Goal: Task Accomplishment & Management: Use online tool/utility

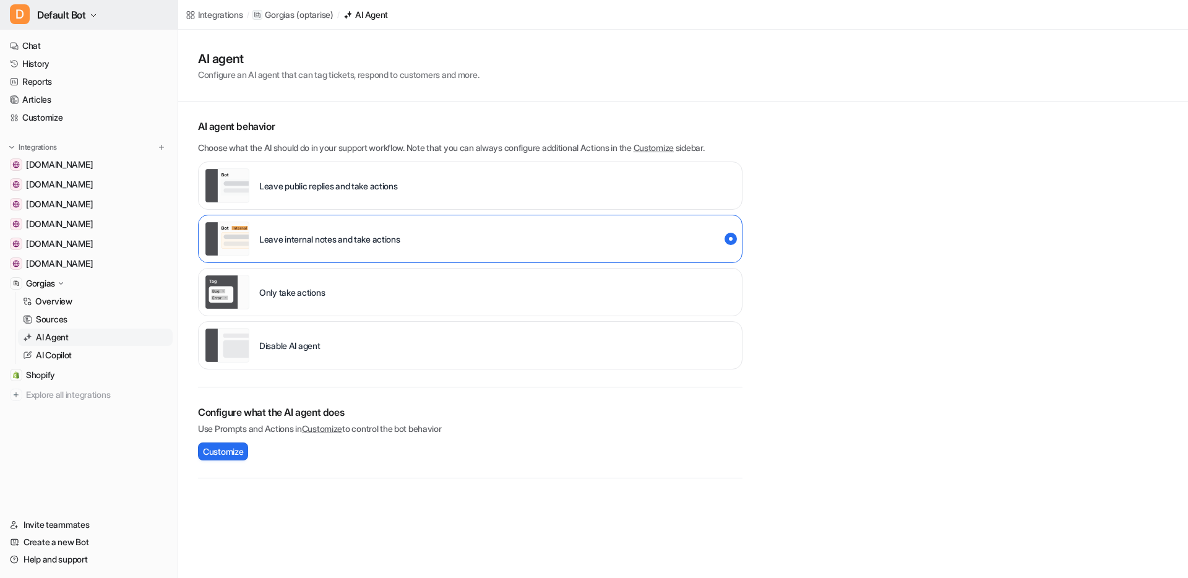
click at [86, 19] on span "Default Bot" at bounding box center [61, 14] width 49 height 17
click at [58, 90] on link "Settings" at bounding box center [99, 94] width 171 height 20
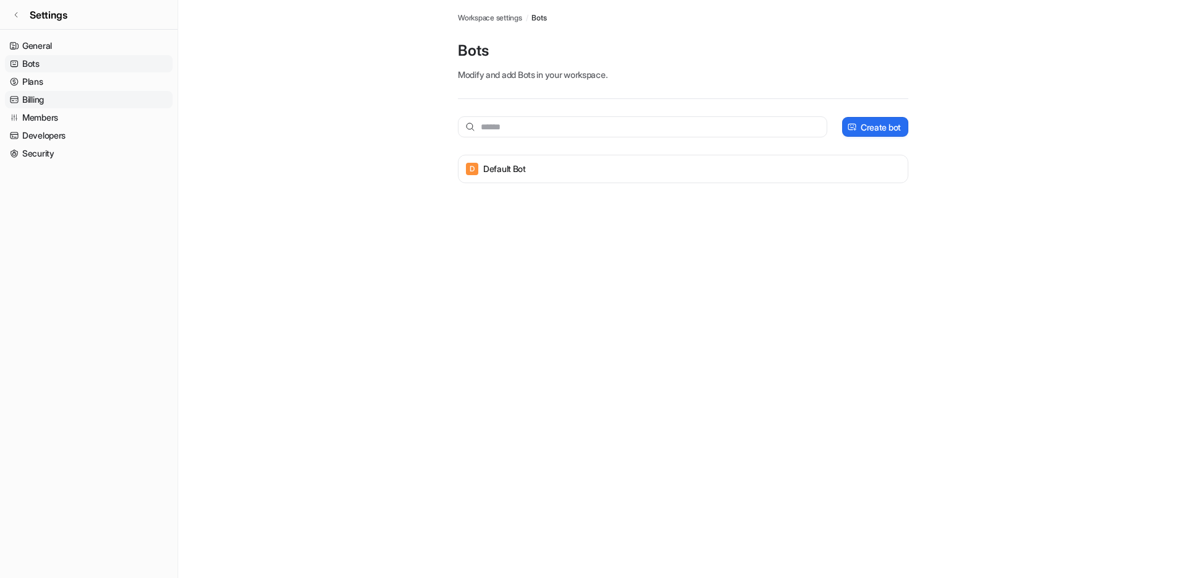
click at [58, 95] on link "Billing" at bounding box center [89, 99] width 168 height 17
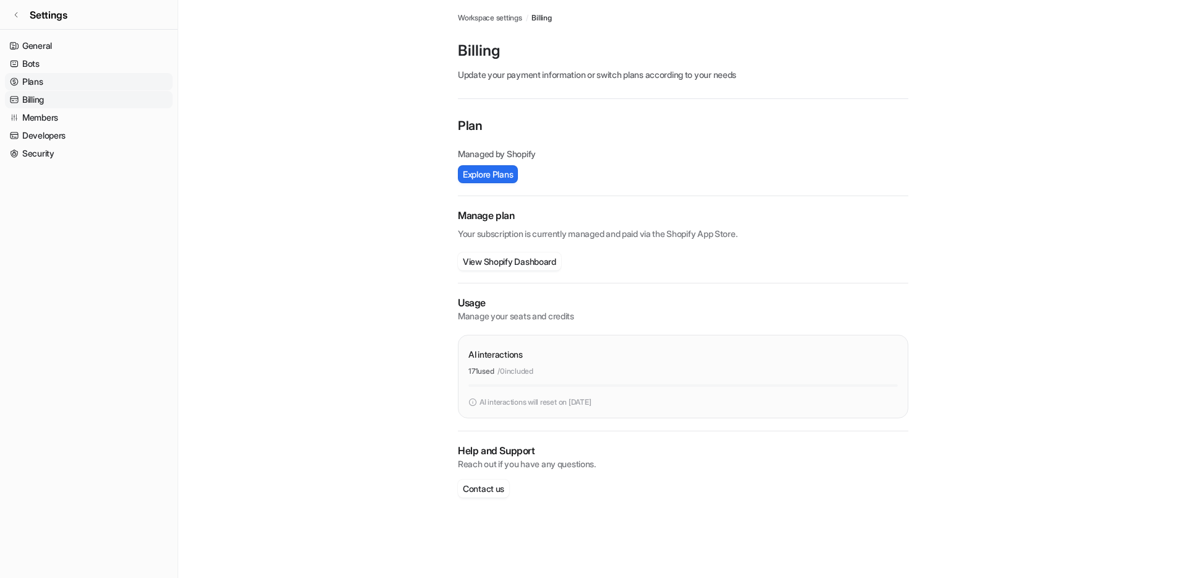
click at [59, 82] on link "Plans" at bounding box center [89, 81] width 168 height 17
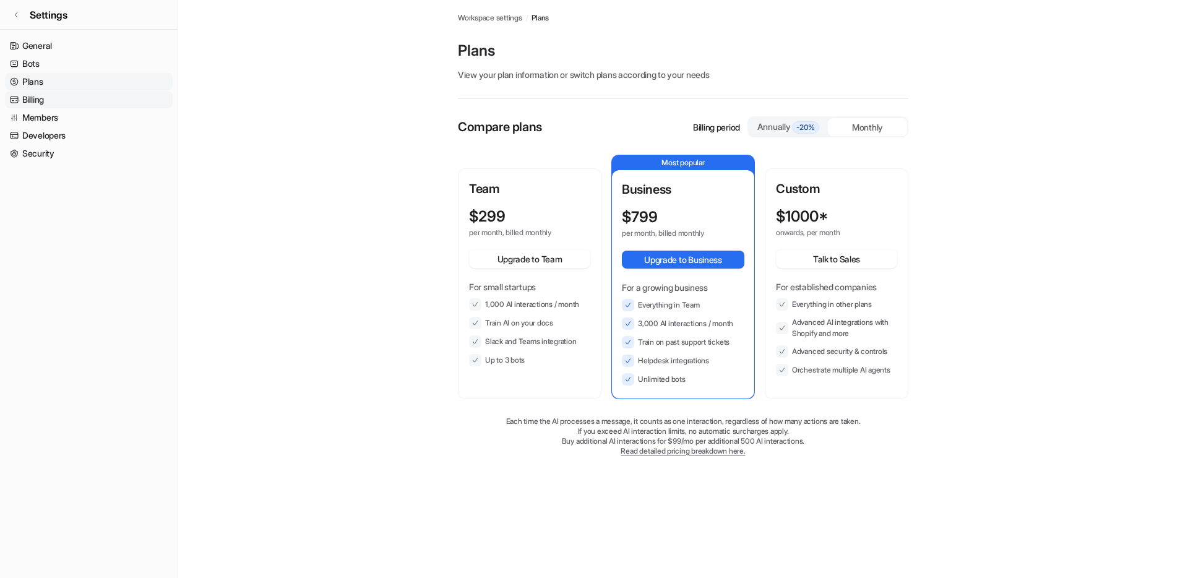
click at [58, 97] on link "Billing" at bounding box center [89, 99] width 168 height 17
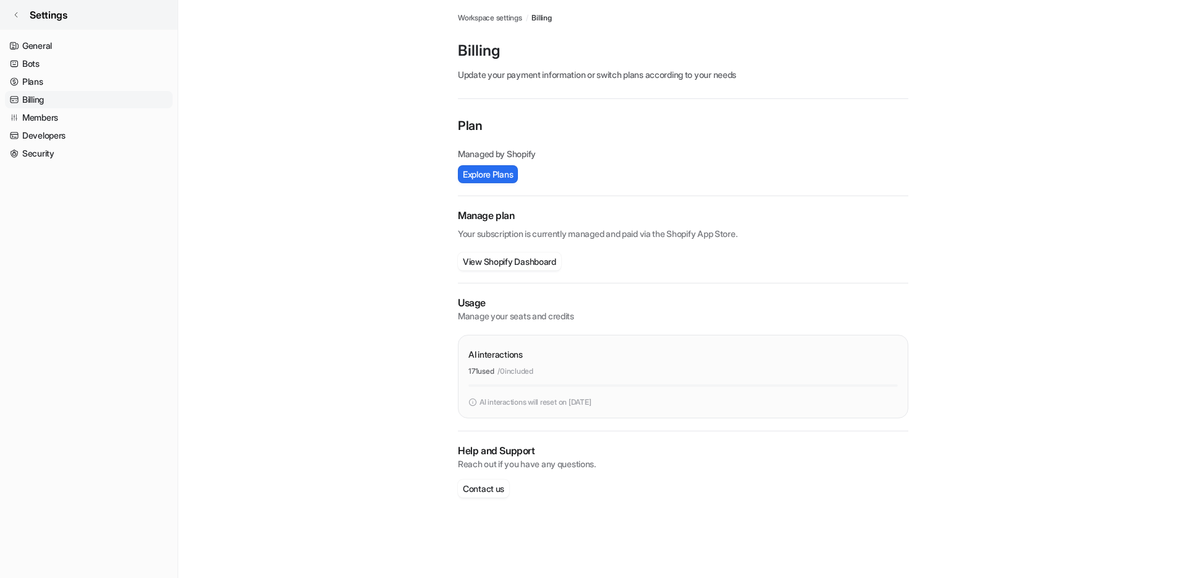
click at [24, 17] on link "Settings" at bounding box center [89, 15] width 178 height 30
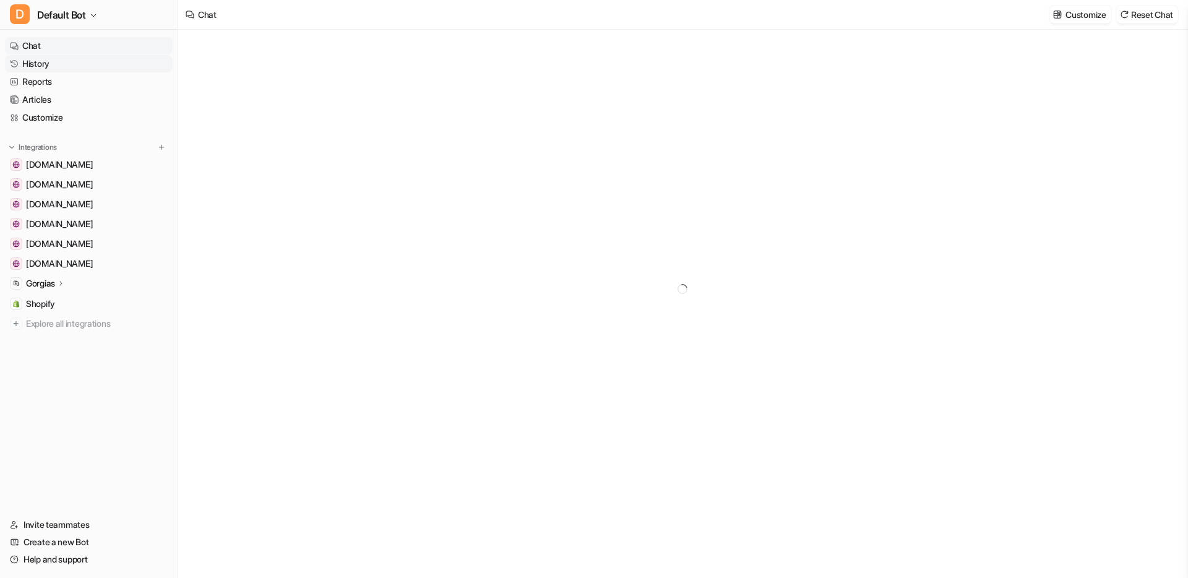
type textarea "**********"
click at [50, 302] on span "Shopify" at bounding box center [40, 304] width 29 height 12
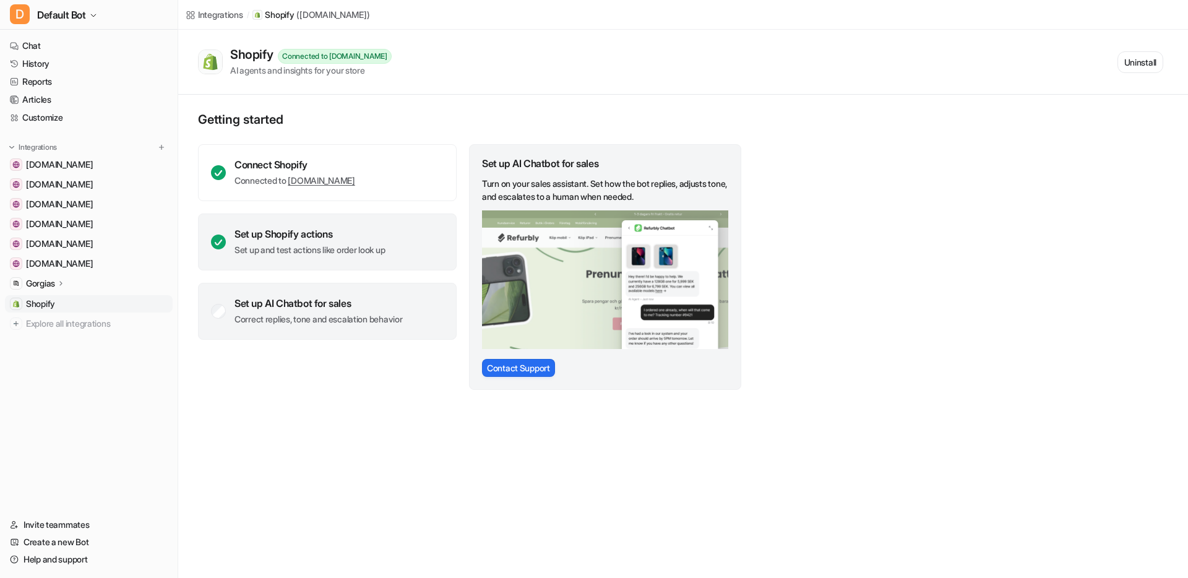
click at [296, 228] on div "Set up Shopify actions" at bounding box center [310, 234] width 150 height 12
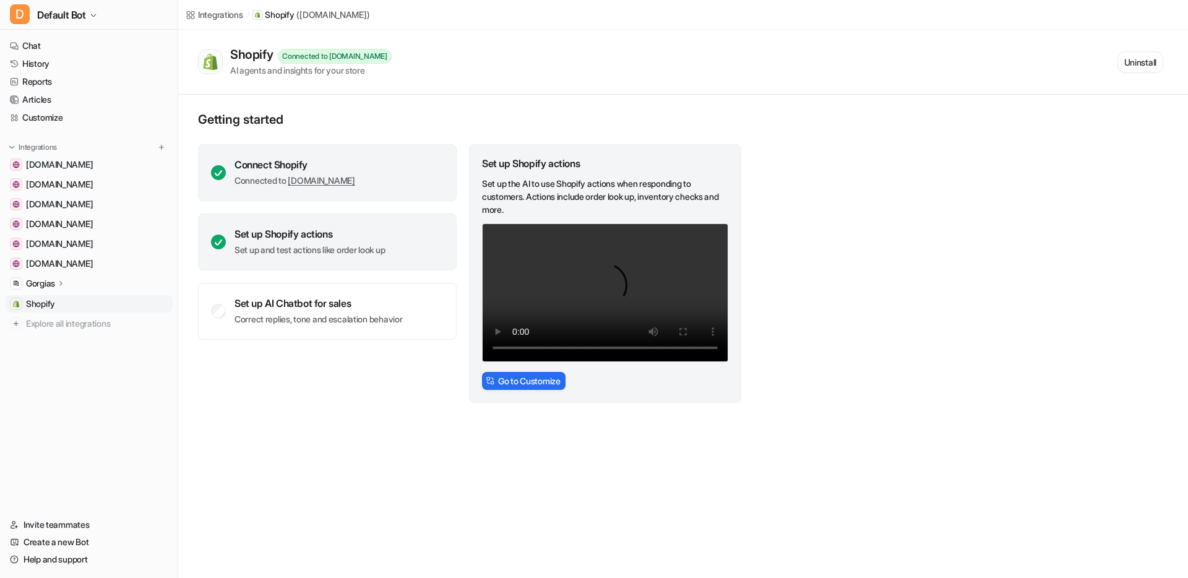
click at [254, 189] on div "Connect Shopify Connected to bonus-life-nutrition.myshopify.com" at bounding box center [327, 172] width 259 height 57
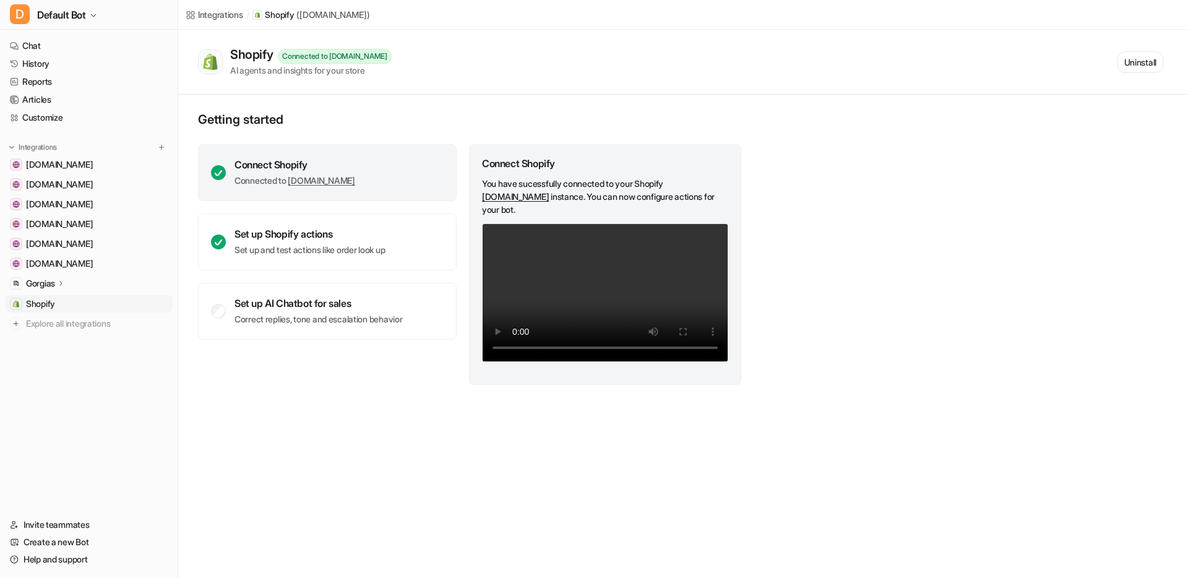
click at [549, 196] on link "bonus-life-nutrition.myshopify.com" at bounding box center [515, 196] width 67 height 11
